Goal: Task Accomplishment & Management: Manage account settings

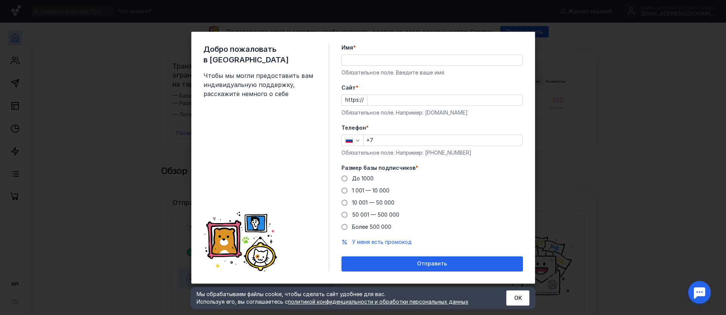
click at [450, 67] on div "Имя * Обязательное поле. Введите ваше имя" at bounding box center [431, 60] width 181 height 33
drag, startPoint x: 446, startPoint y: 68, endPoint x: 446, endPoint y: 63, distance: 4.2
click at [446, 67] on div "Имя * Обязательное поле. Введите ваше имя" at bounding box center [431, 60] width 181 height 33
drag, startPoint x: 443, startPoint y: 50, endPoint x: 442, endPoint y: 56, distance: 5.4
click at [442, 55] on div "Имя * Обязательное поле. Введите ваше имя" at bounding box center [431, 60] width 181 height 33
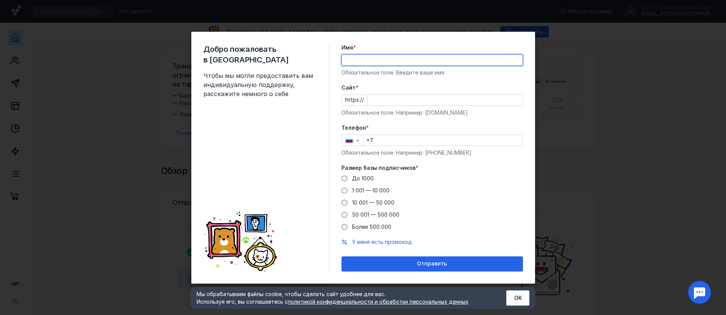
click at [442, 56] on input "Имя *" at bounding box center [432, 60] width 181 height 11
type input "[PERSON_NAME]"
click at [468, 101] on input "Cайт *" at bounding box center [444, 100] width 155 height 11
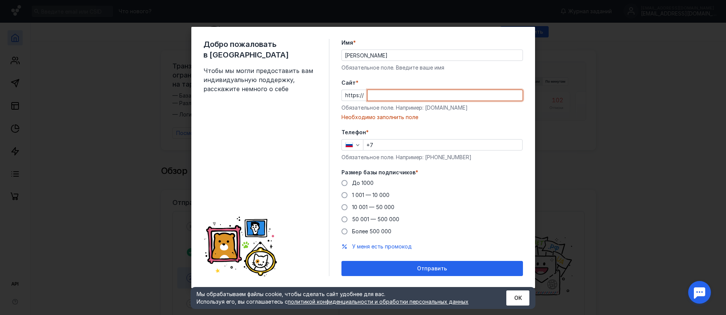
paste input "[DOMAIN_NAME][URL]"
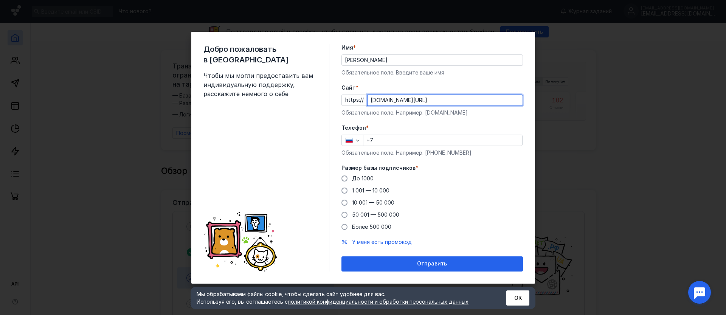
type input "[DOMAIN_NAME][URL]"
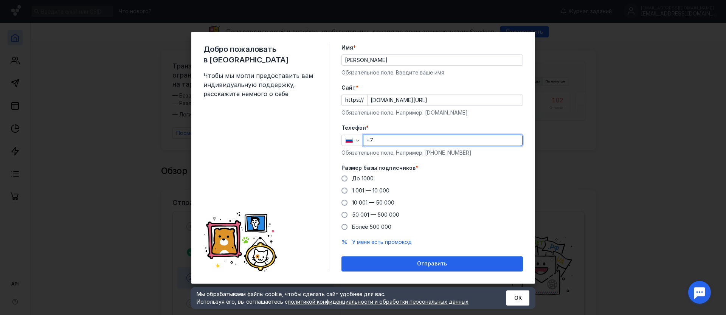
click at [413, 138] on input "+7" at bounding box center [442, 140] width 159 height 11
type input "[PHONE_NUMBER]"
click at [355, 225] on span "Более 500 000" at bounding box center [371, 226] width 39 height 6
click at [0, 0] on input "Более 500 000" at bounding box center [0, 0] width 0 height 0
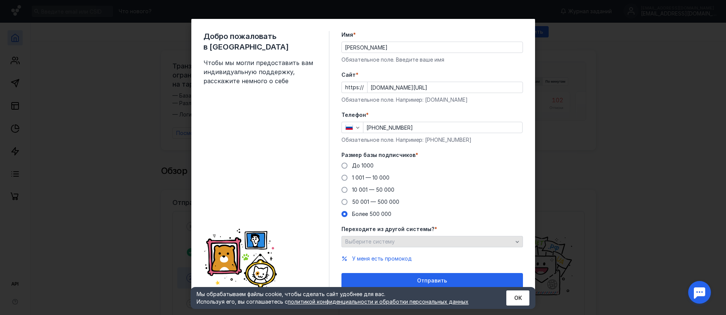
click at [369, 246] on div "Выберите систему" at bounding box center [431, 241] width 181 height 11
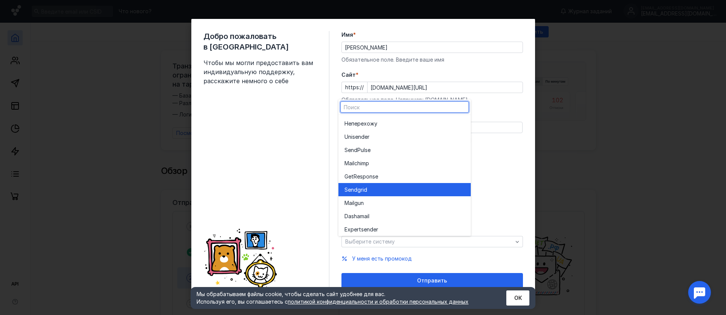
scroll to position [42, 0]
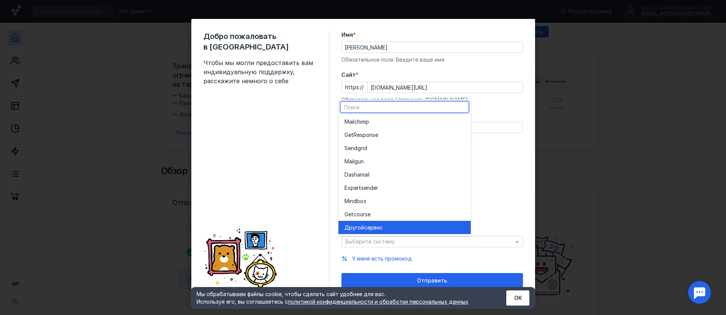
click at [371, 232] on div "Другой сервис" at bounding box center [404, 227] width 120 height 13
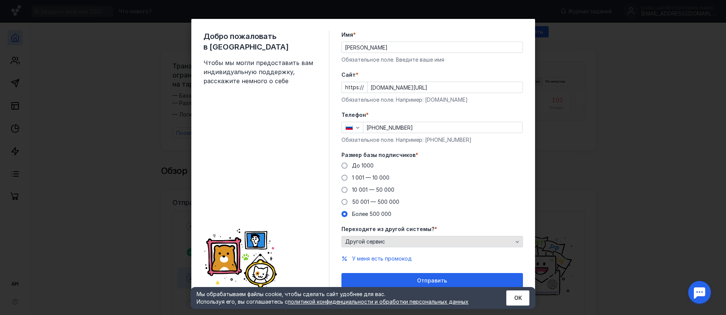
click at [363, 240] on span "Другой сервис" at bounding box center [365, 241] width 40 height 6
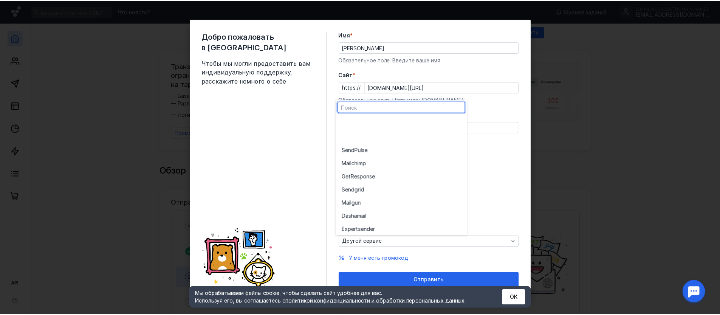
scroll to position [0, 0]
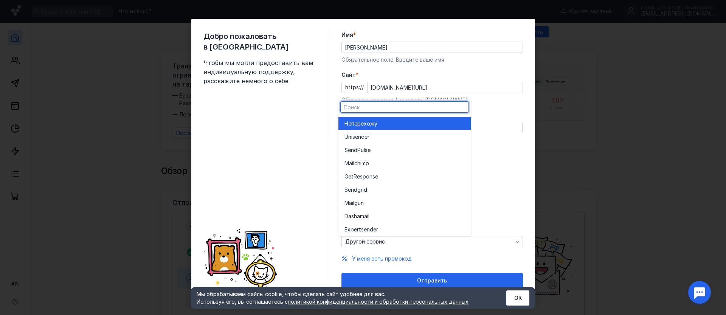
click at [377, 120] on span "перехожу" at bounding box center [364, 124] width 26 height 8
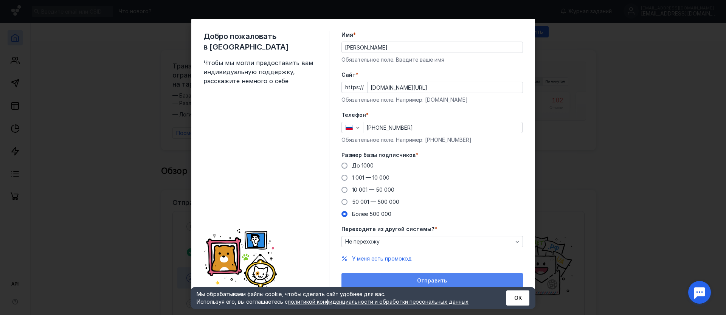
click at [397, 277] on div "Отправить" at bounding box center [432, 280] width 174 height 6
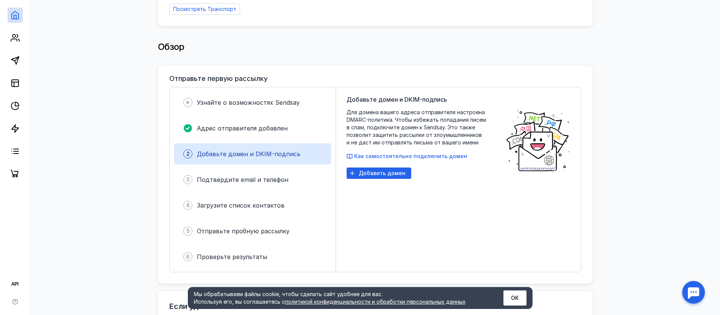
scroll to position [131, 0]
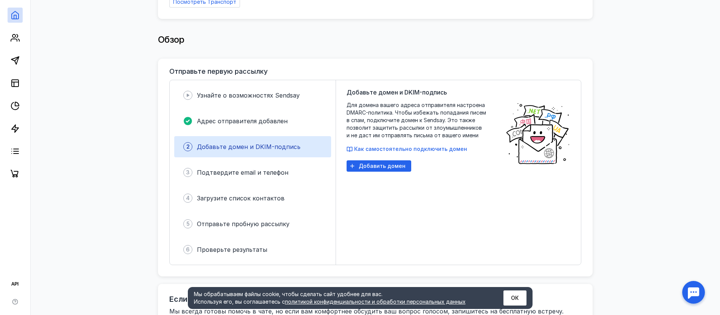
click at [263, 144] on span "Добавьте домен и DKIM-подпись" at bounding box center [249, 147] width 104 height 8
click at [371, 146] on span "Как самостоятельно подключить домен" at bounding box center [410, 149] width 113 height 6
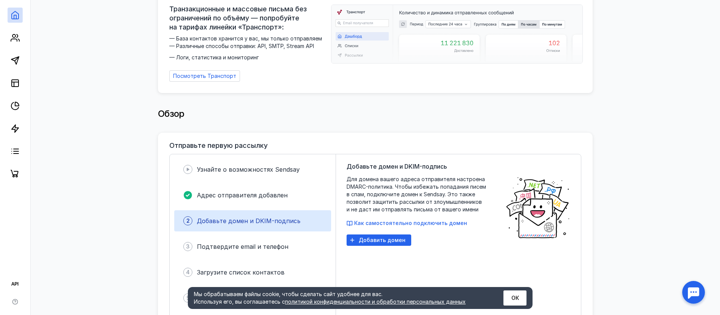
scroll to position [0, 0]
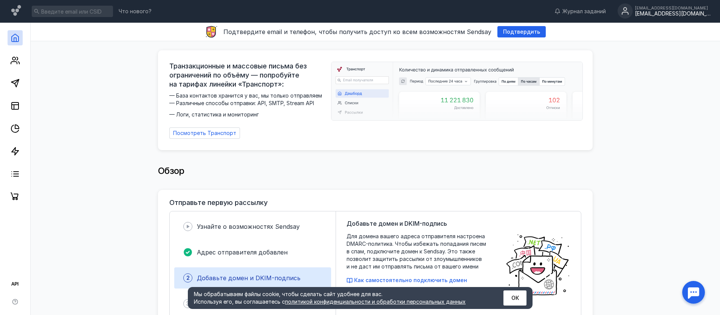
click at [673, 12] on div "[EMAIL_ADDRESS][DOMAIN_NAME]" at bounding box center [673, 14] width 76 height 6
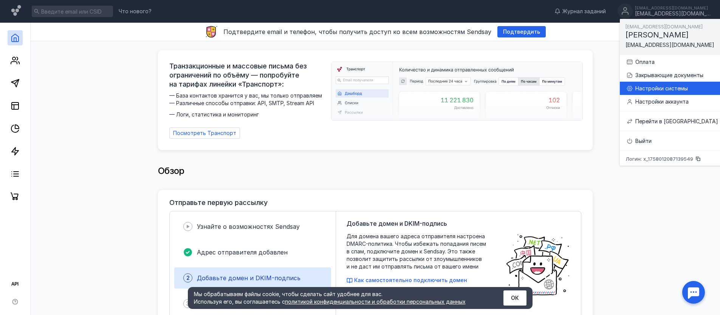
click at [662, 91] on div "Настройки системы" at bounding box center [676, 89] width 83 height 8
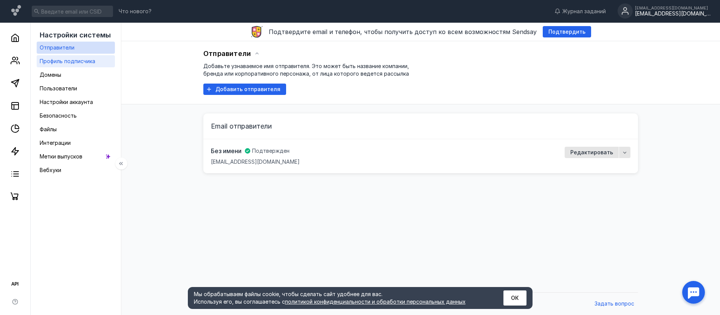
click at [91, 66] on link "Профиль подписчика" at bounding box center [76, 61] width 78 height 12
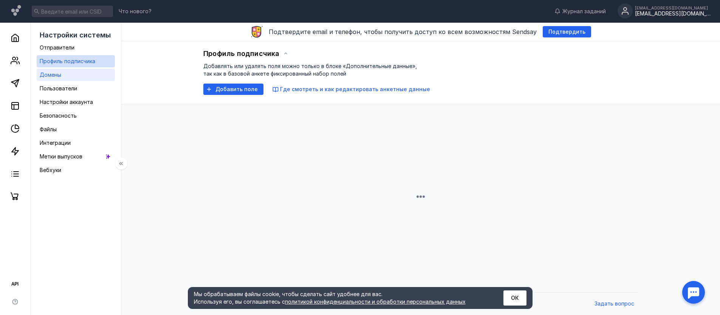
click at [74, 75] on link "Домены" at bounding box center [76, 75] width 78 height 12
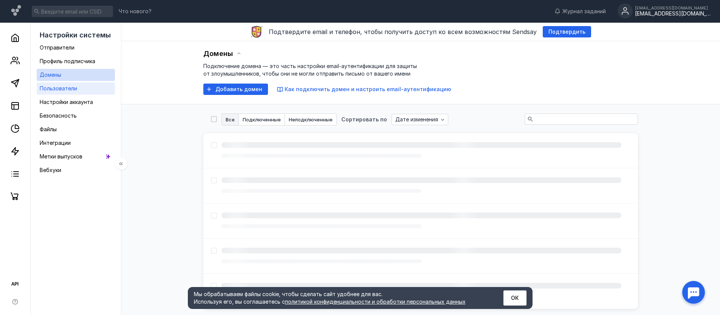
click at [75, 90] on span "Пользователи" at bounding box center [58, 88] width 37 height 6
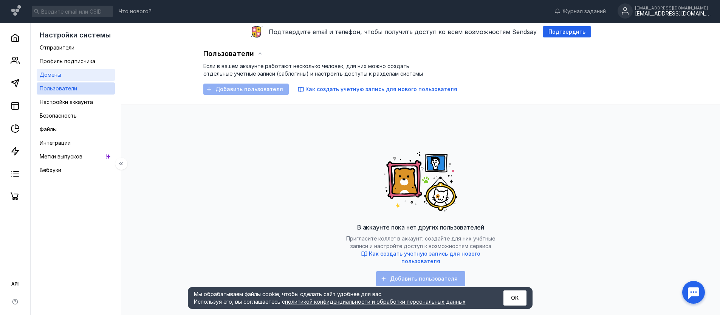
click at [80, 73] on link "Домены" at bounding box center [76, 75] width 78 height 12
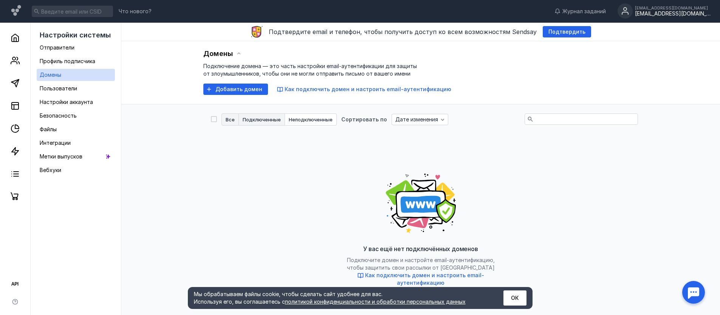
click at [261, 121] on span "Подключенные" at bounding box center [262, 119] width 38 height 5
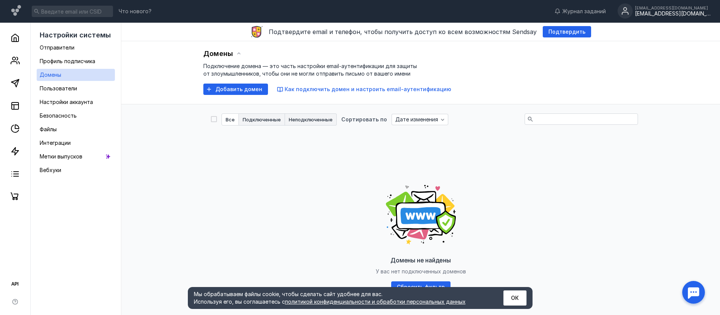
click at [297, 120] on span "Неподключенные" at bounding box center [311, 119] width 44 height 5
click at [252, 120] on span "Подключенные" at bounding box center [262, 119] width 38 height 5
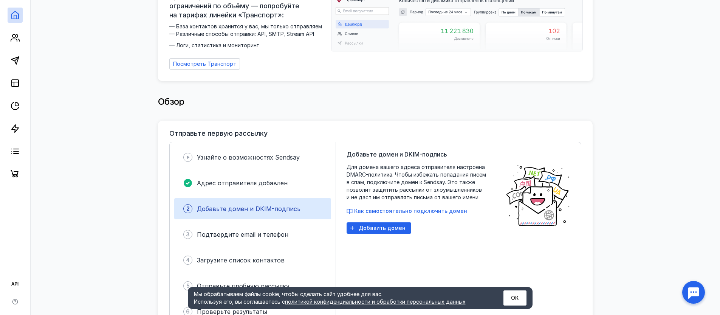
scroll to position [71, 0]
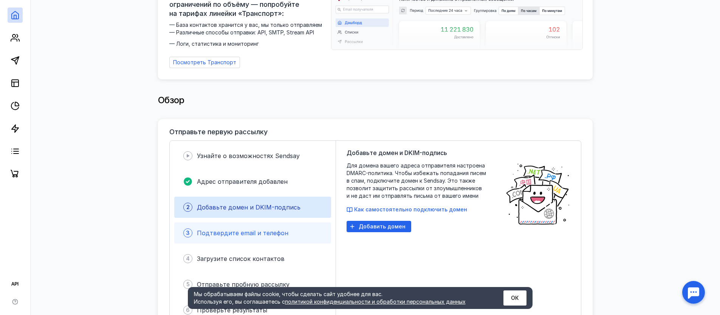
click at [258, 222] on div "3 Подтвердите email и телефон" at bounding box center [252, 232] width 157 height 21
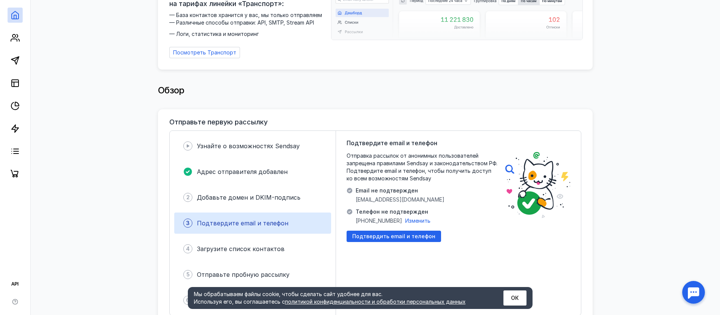
scroll to position [224, 0]
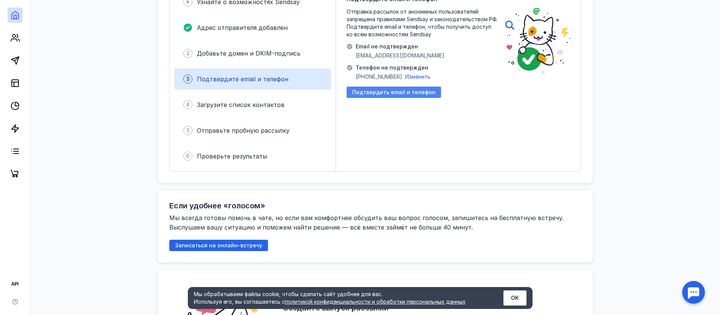
click at [379, 93] on div "Подтвердить email и телефон" at bounding box center [394, 92] width 94 height 11
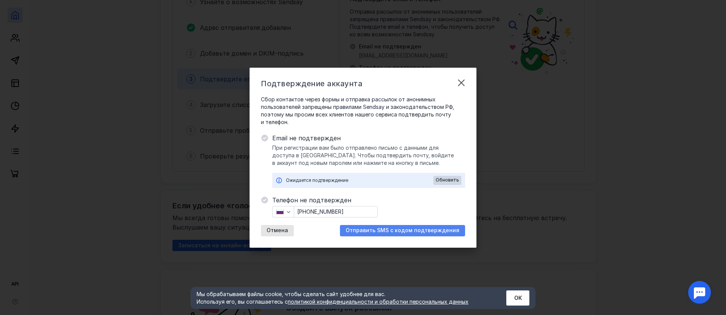
click at [383, 232] on span "Отправить SMS с кодом подтверждения" at bounding box center [402, 230] width 114 height 6
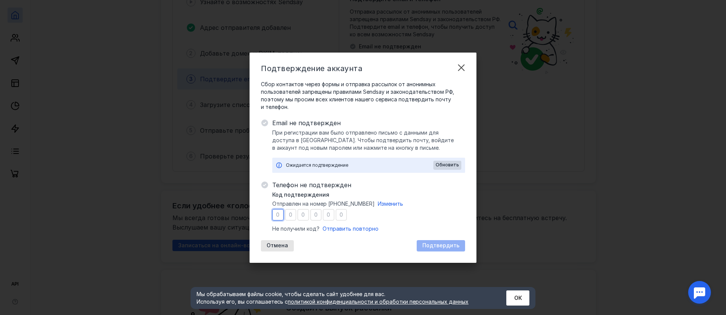
type input "5"
type input "4"
type input "6"
type input "3"
type input "8"
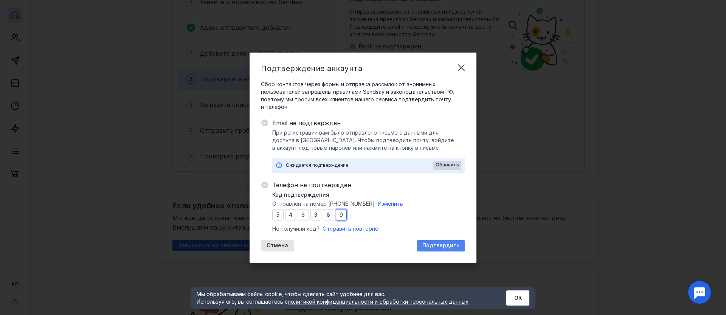
type input "9"
click at [441, 242] on span "Подтвердить" at bounding box center [440, 245] width 37 height 6
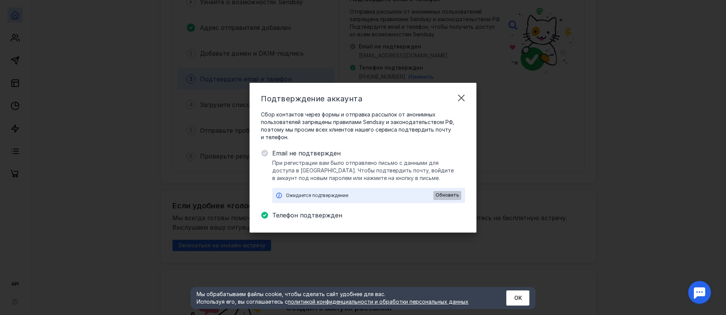
click at [450, 199] on div "Обновить" at bounding box center [447, 195] width 28 height 9
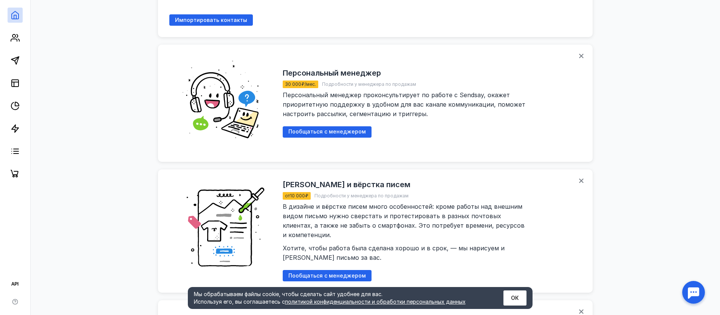
scroll to position [972, 0]
